Goal: Task Accomplishment & Management: Use online tool/utility

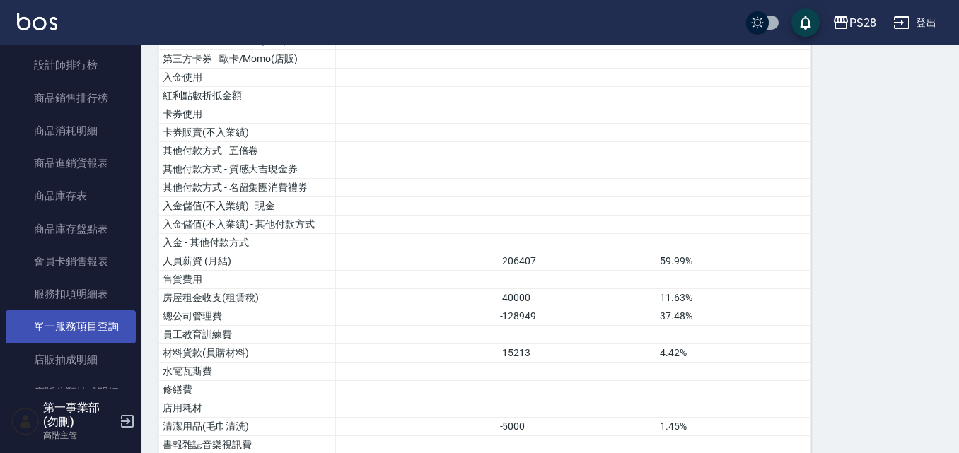
scroll to position [543, 0]
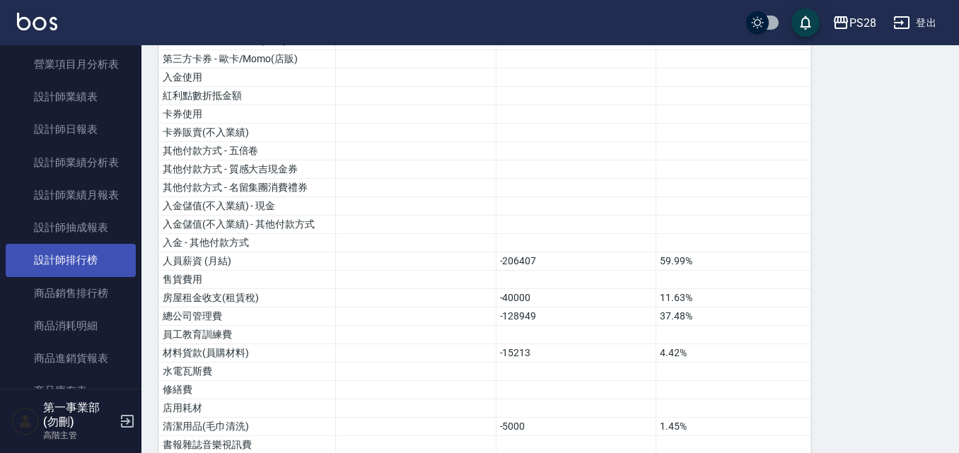
click at [98, 264] on link "設計師排行榜" at bounding box center [71, 260] width 130 height 33
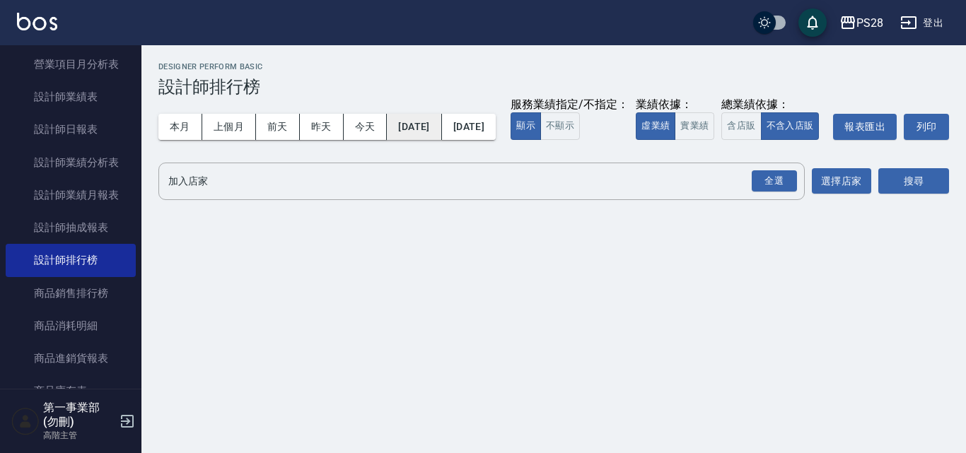
click at [431, 127] on button "[DATE]" at bounding box center [414, 127] width 54 height 26
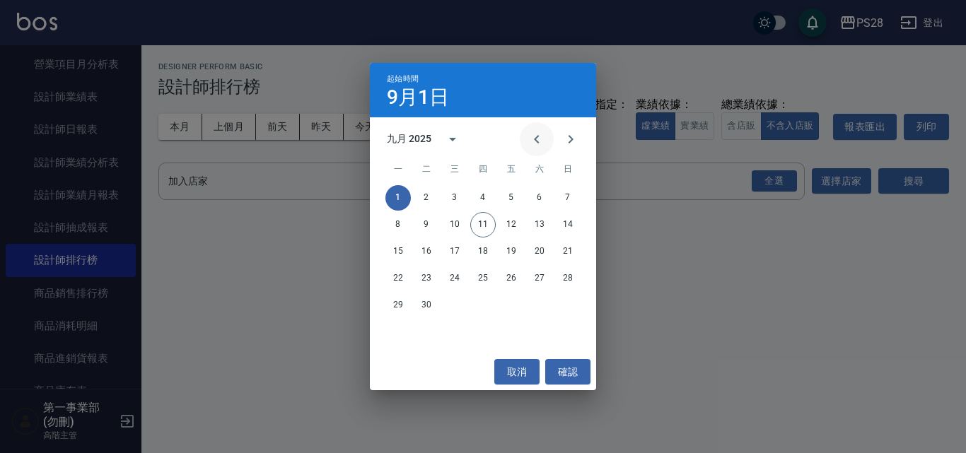
click at [543, 141] on icon "Previous month" at bounding box center [536, 139] width 17 height 17
click at [417, 137] on div "六月 2025" at bounding box center [409, 139] width 45 height 15
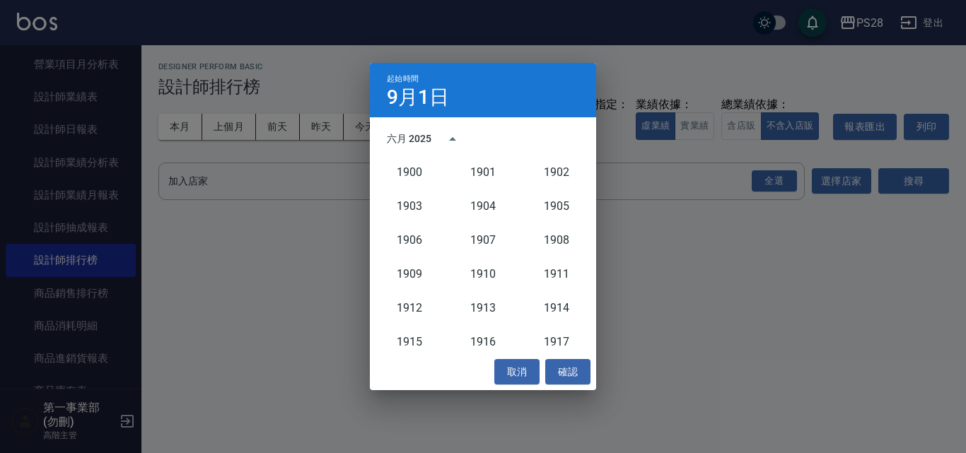
scroll to position [1310, 0]
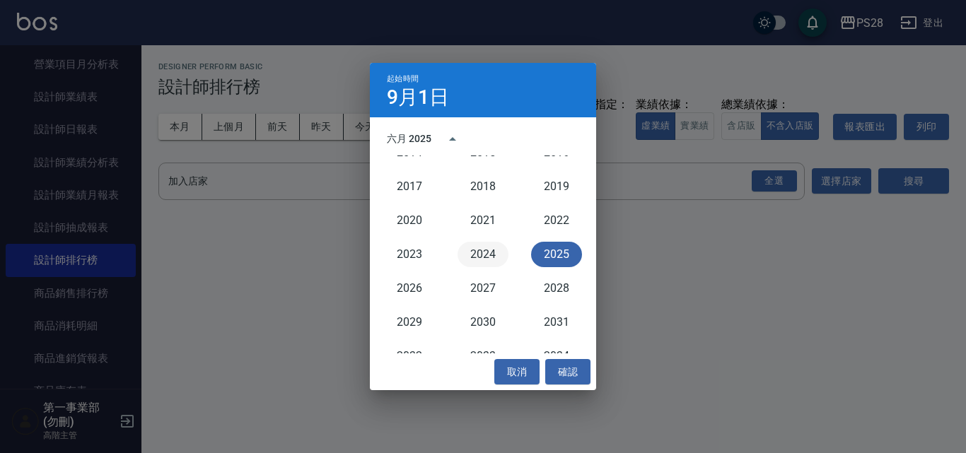
click at [491, 263] on button "2024" at bounding box center [483, 254] width 51 height 25
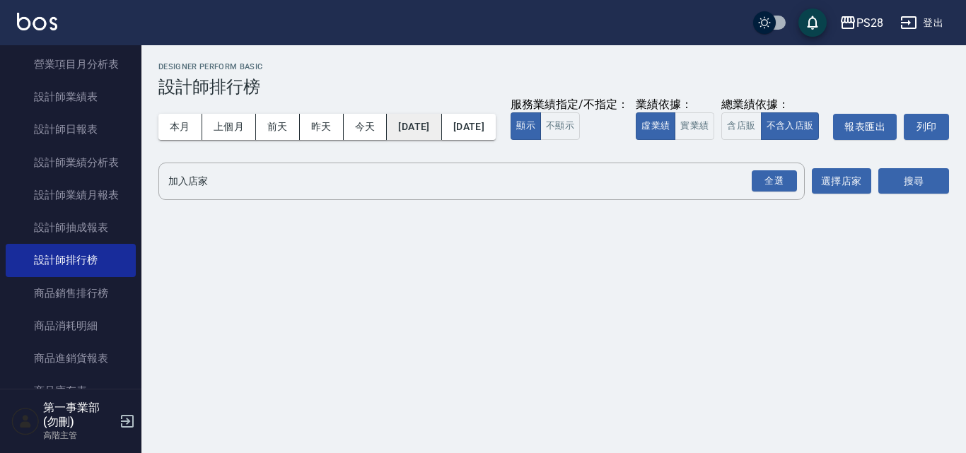
click at [436, 129] on button "[DATE]" at bounding box center [414, 127] width 54 height 26
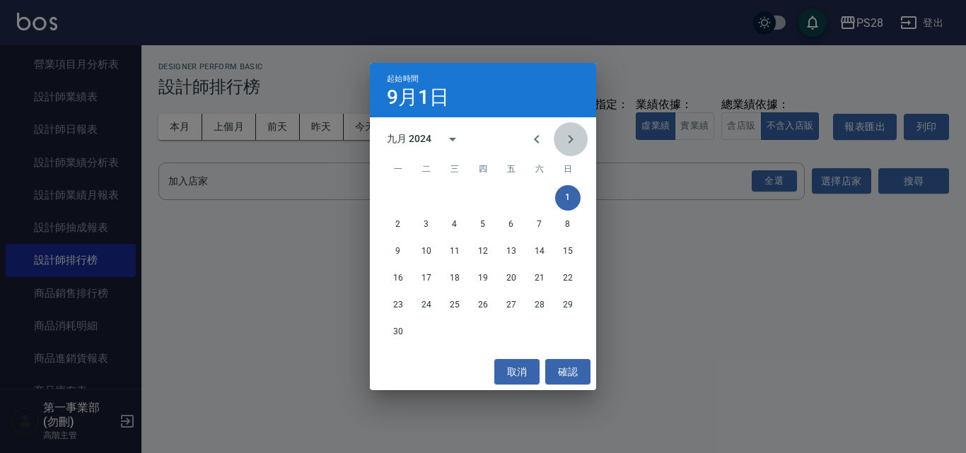
click at [569, 140] on icon "Next month" at bounding box center [570, 139] width 17 height 17
click at [573, 200] on button "1" at bounding box center [567, 197] width 25 height 25
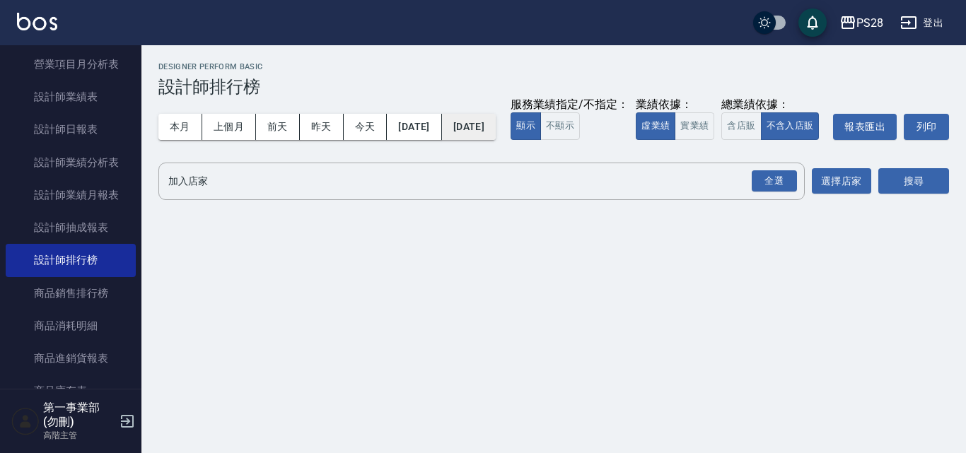
click at [496, 121] on button "[DATE]" at bounding box center [469, 127] width 54 height 26
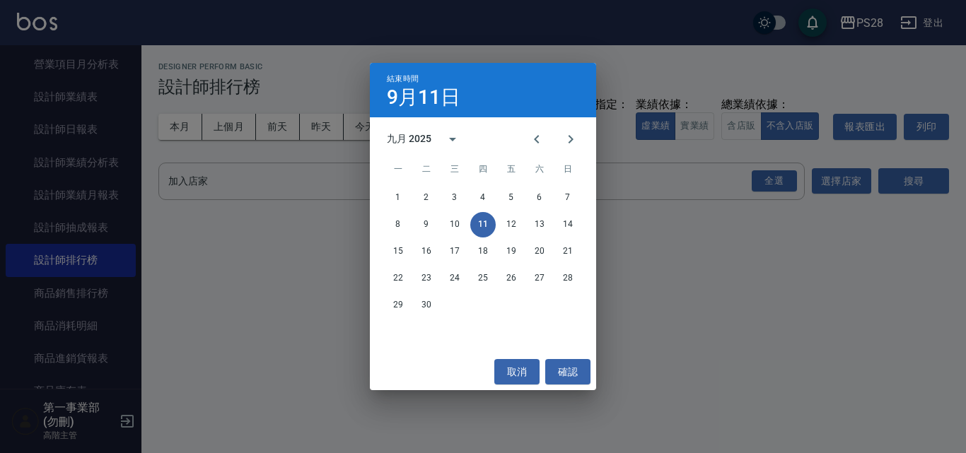
click at [431, 139] on div "九月 2025" at bounding box center [411, 139] width 49 height 15
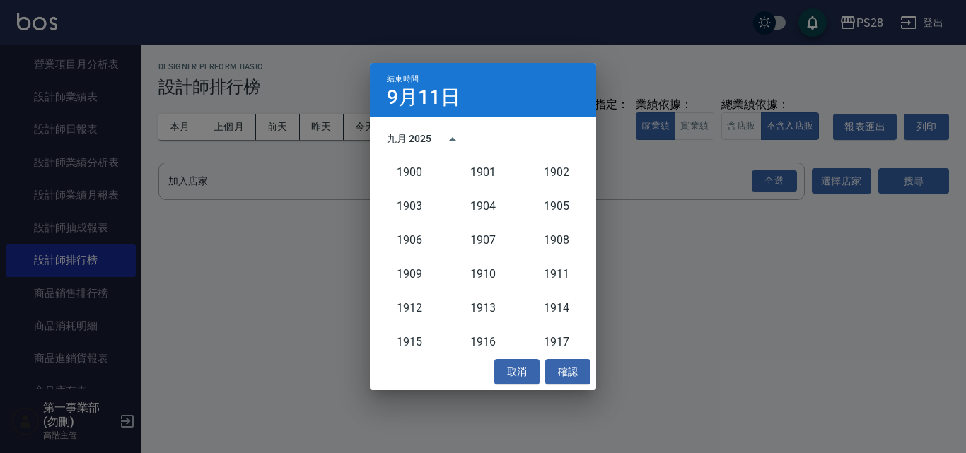
scroll to position [1310, 0]
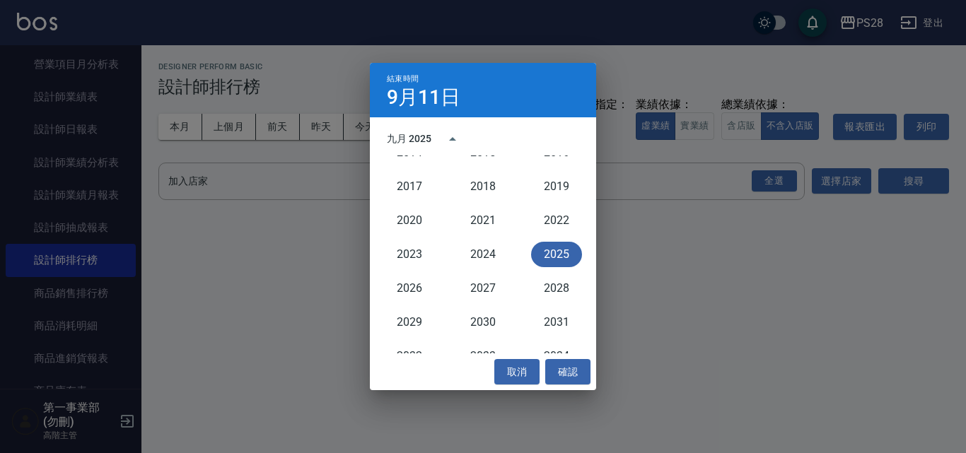
click at [564, 257] on button "2025" at bounding box center [556, 254] width 51 height 25
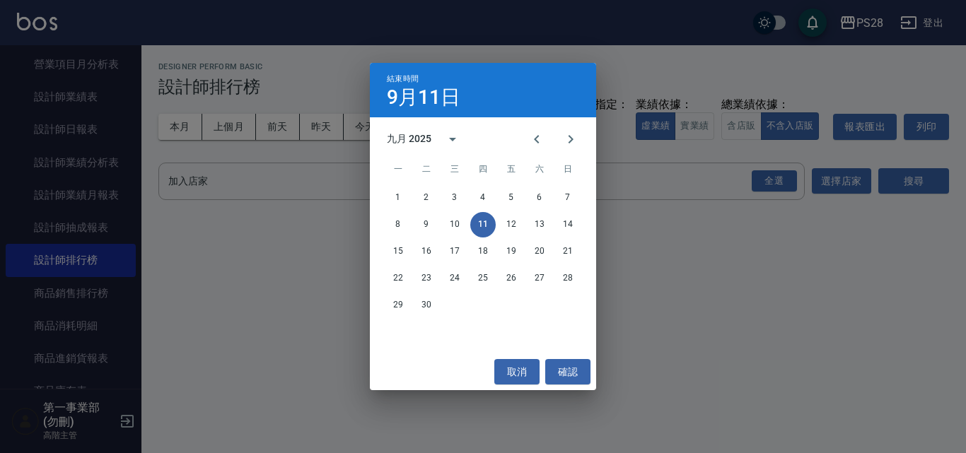
click at [397, 141] on div "九月 2025" at bounding box center [409, 139] width 45 height 15
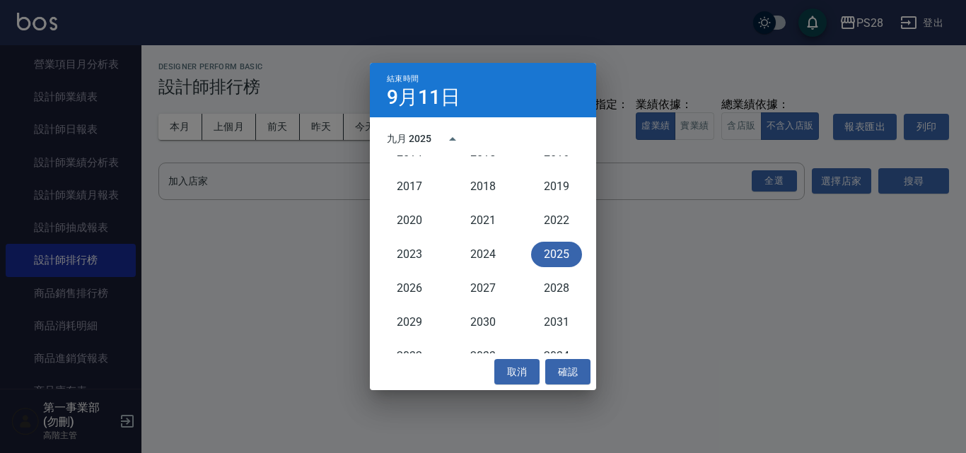
click at [550, 257] on button "2025" at bounding box center [556, 254] width 51 height 25
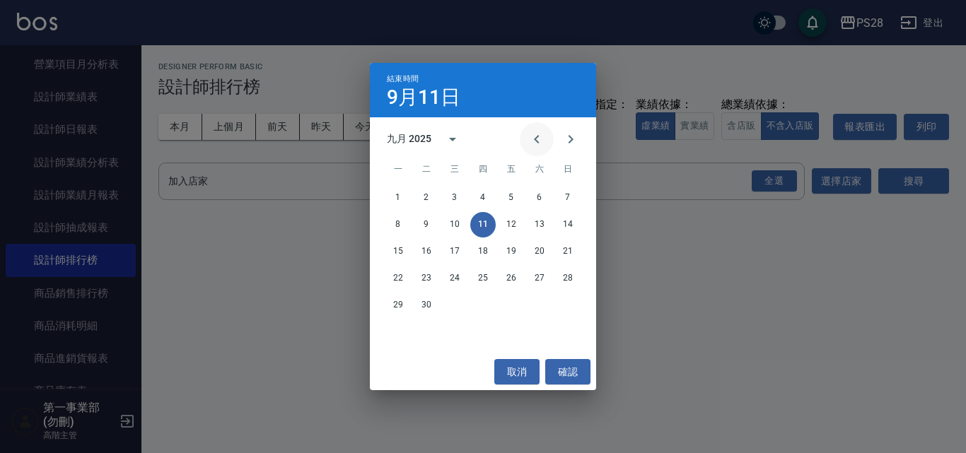
click at [538, 144] on icon "Previous month" at bounding box center [536, 139] width 17 height 17
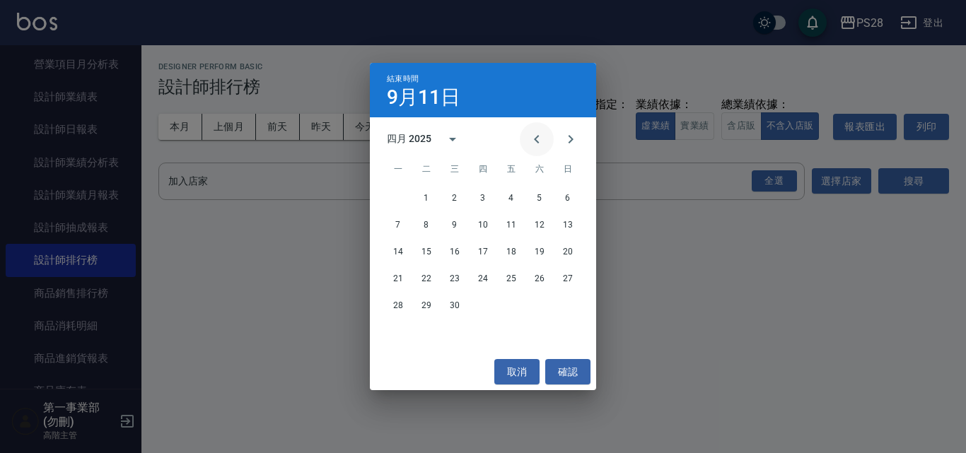
click at [538, 144] on icon "Previous month" at bounding box center [536, 139] width 17 height 17
click at [392, 309] on button "27" at bounding box center [397, 305] width 25 height 25
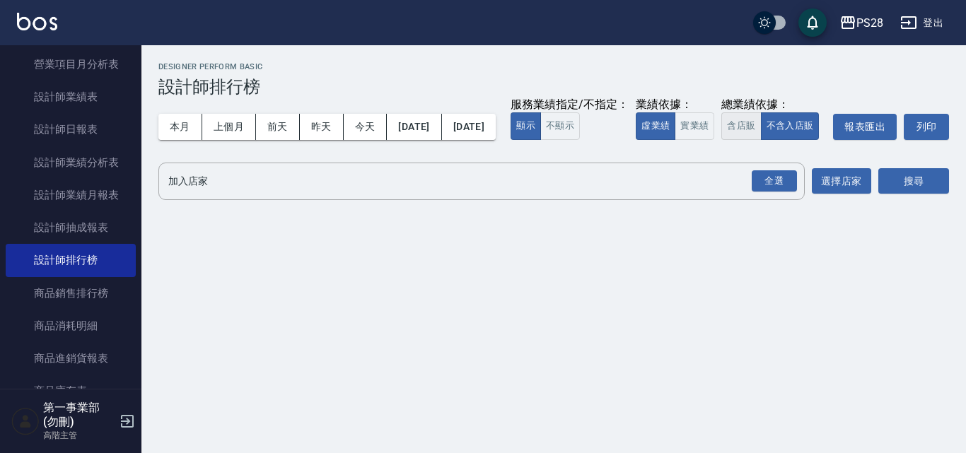
click at [721, 140] on button "含店販" at bounding box center [741, 126] width 40 height 28
click at [774, 192] on div "全選" at bounding box center [774, 181] width 45 height 22
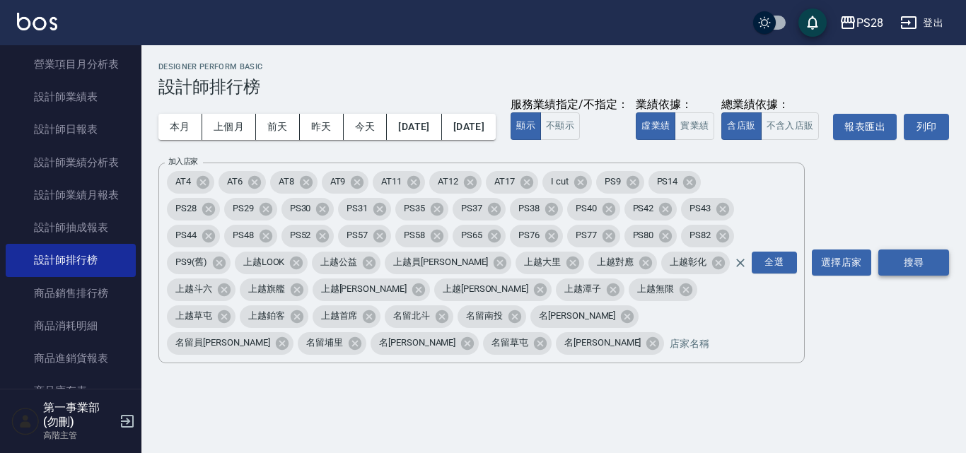
click at [928, 276] on button "搜尋" at bounding box center [913, 263] width 71 height 26
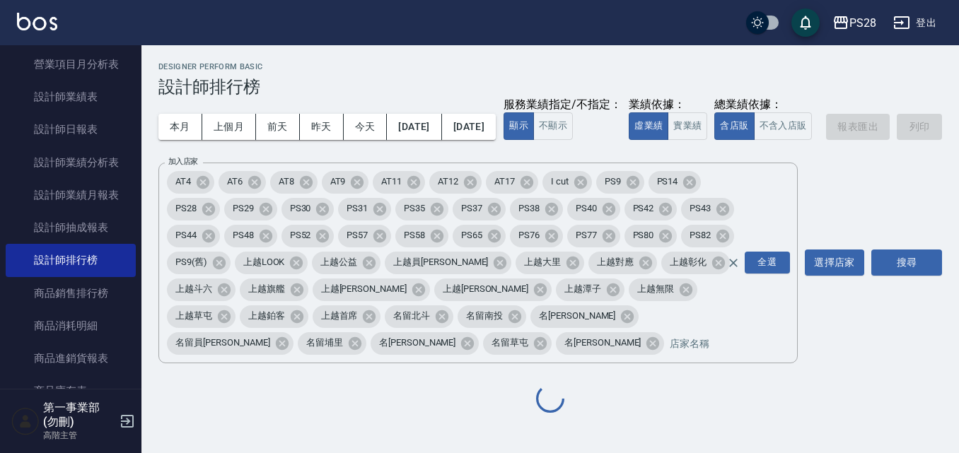
click at [807, 157] on div "本月 上個月 前天 昨天 今天 [DATE] [DATE] 服務業績指定/不指定： 顯示 不顯示 業績依據： 虛業績 實業績 總業績依據： 含店販 不含入店販…" at bounding box center [550, 127] width 784 height 60
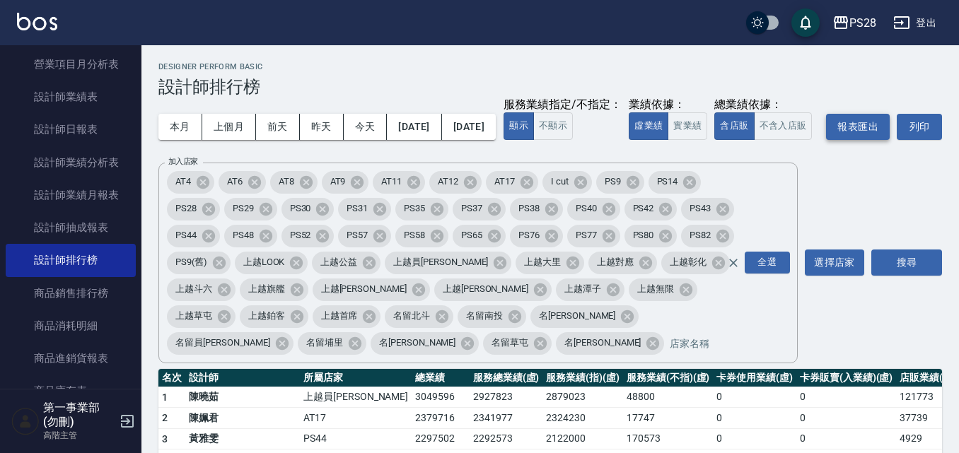
click at [826, 140] on button "報表匯出" at bounding box center [858, 127] width 64 height 26
click at [668, 140] on button "實業績" at bounding box center [688, 126] width 40 height 28
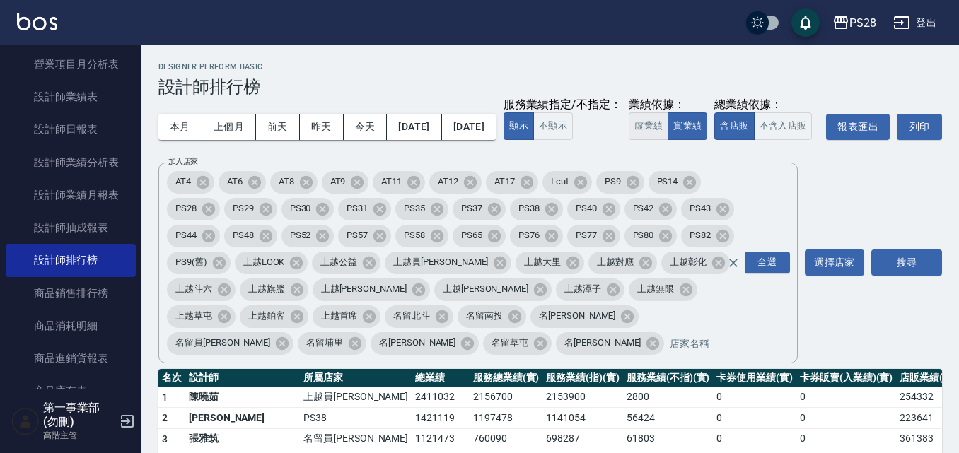
click at [629, 140] on button "虛業績" at bounding box center [649, 126] width 40 height 28
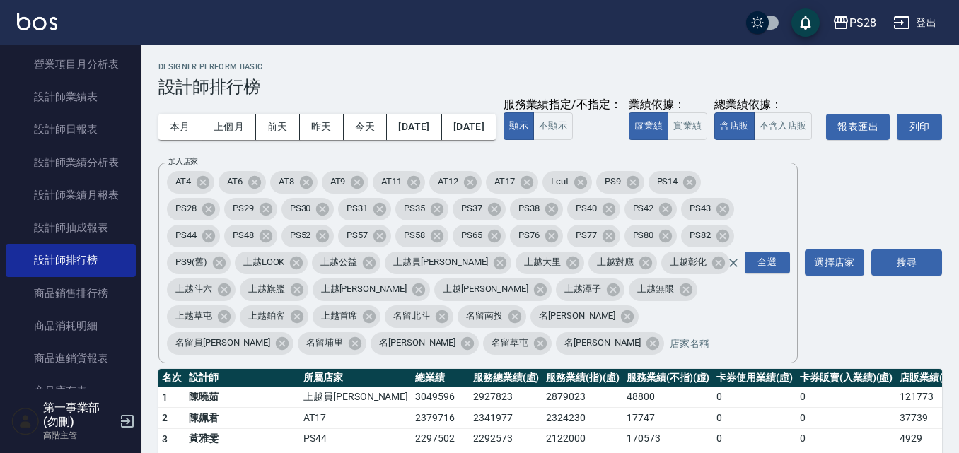
scroll to position [283, 0]
